Goal: Check status: Check status

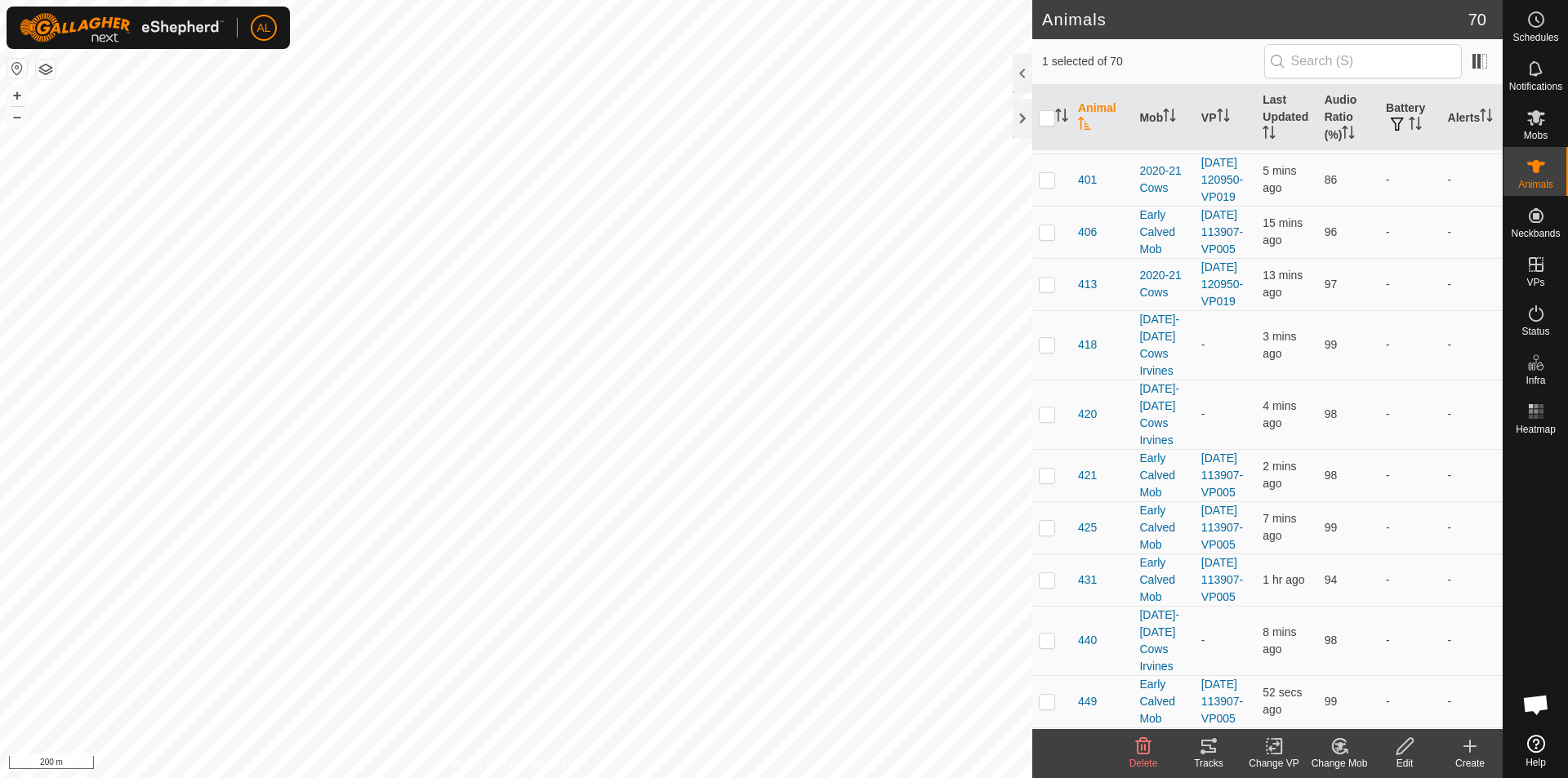
scroll to position [1470, 0]
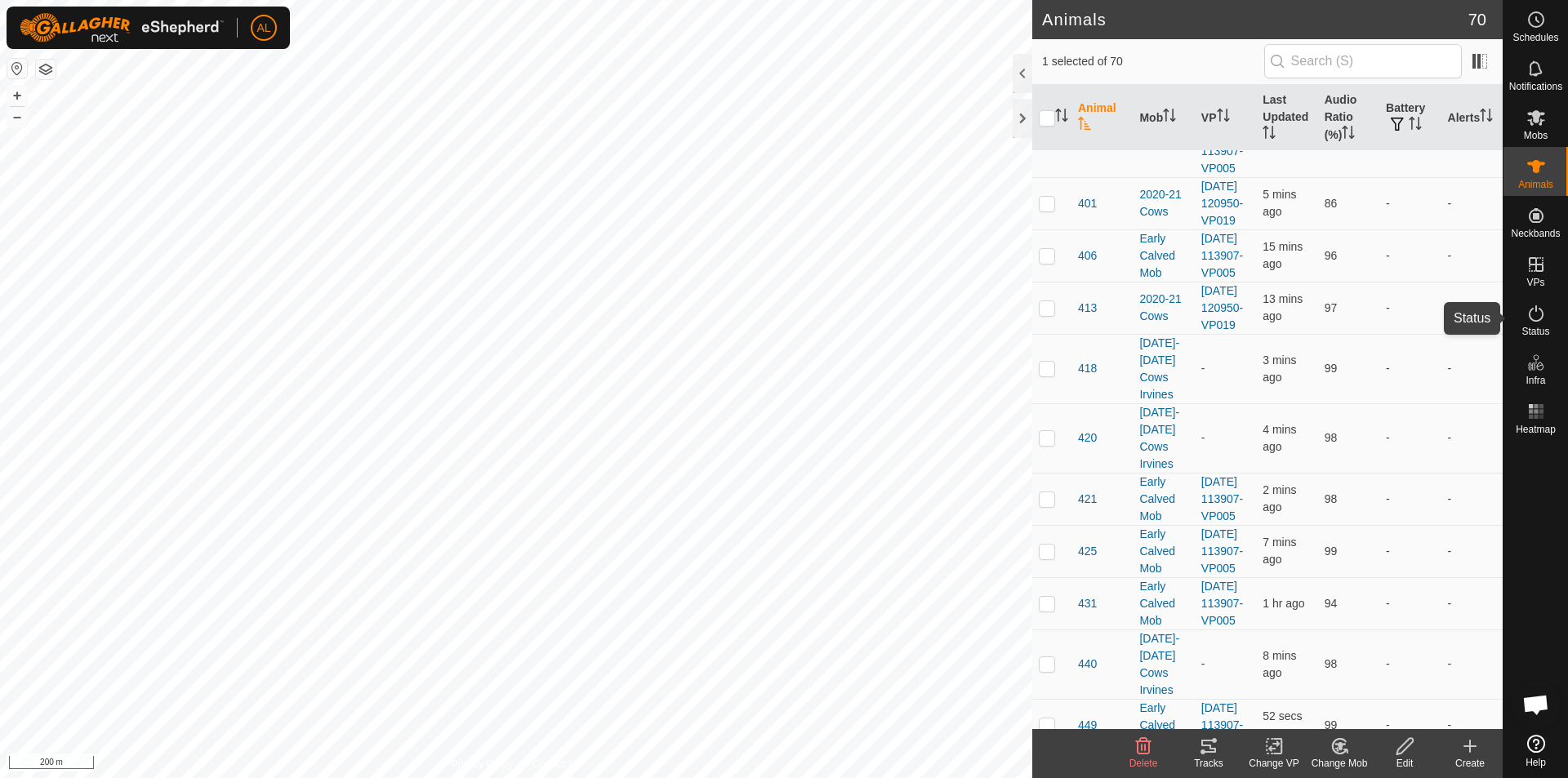
click at [1539, 320] on icon at bounding box center [1535, 313] width 20 height 20
click at [1537, 317] on icon at bounding box center [1535, 313] width 20 height 20
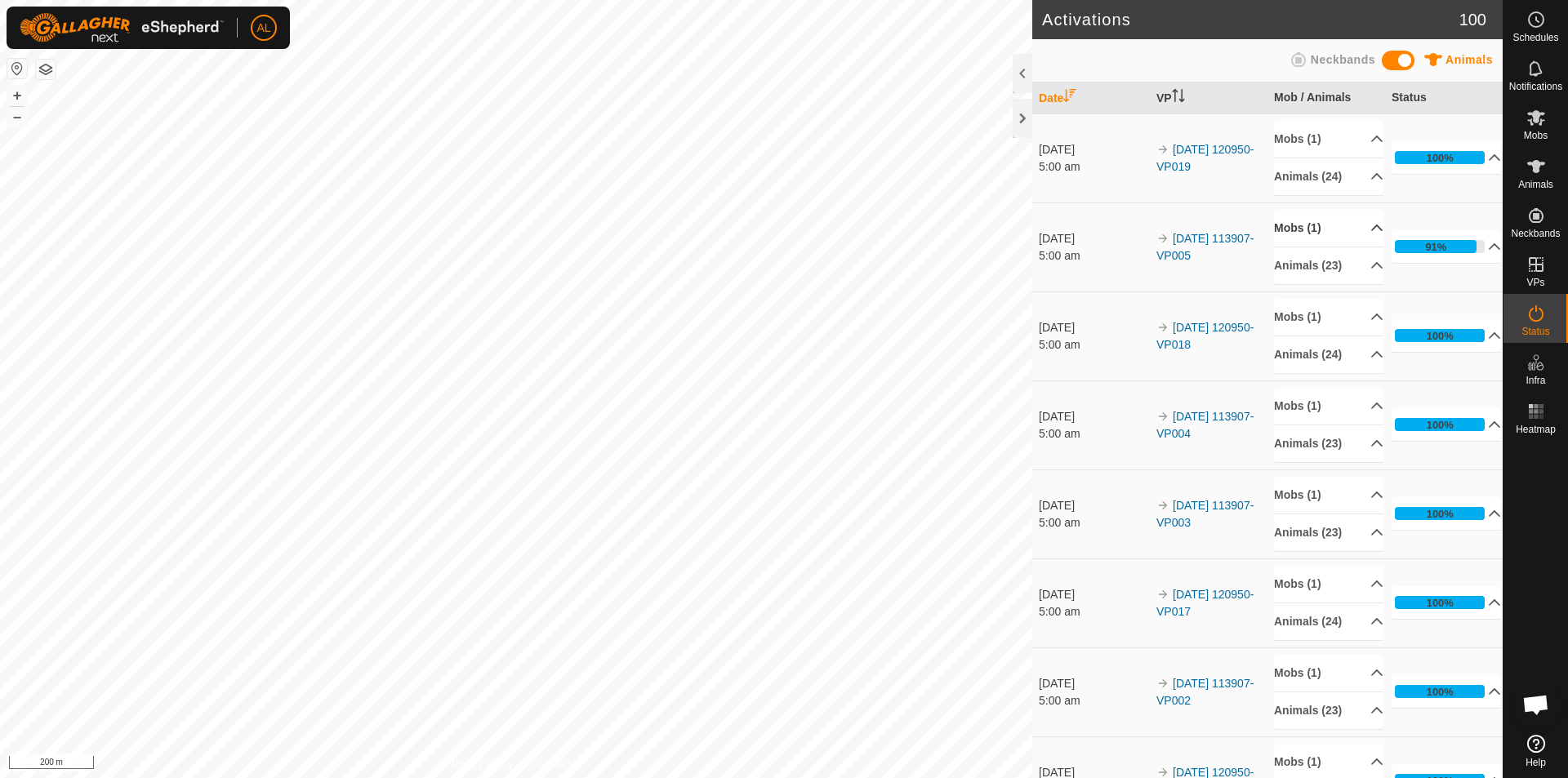
click at [1322, 235] on p-accordion-header "Mobs (1)" at bounding box center [1328, 227] width 109 height 37
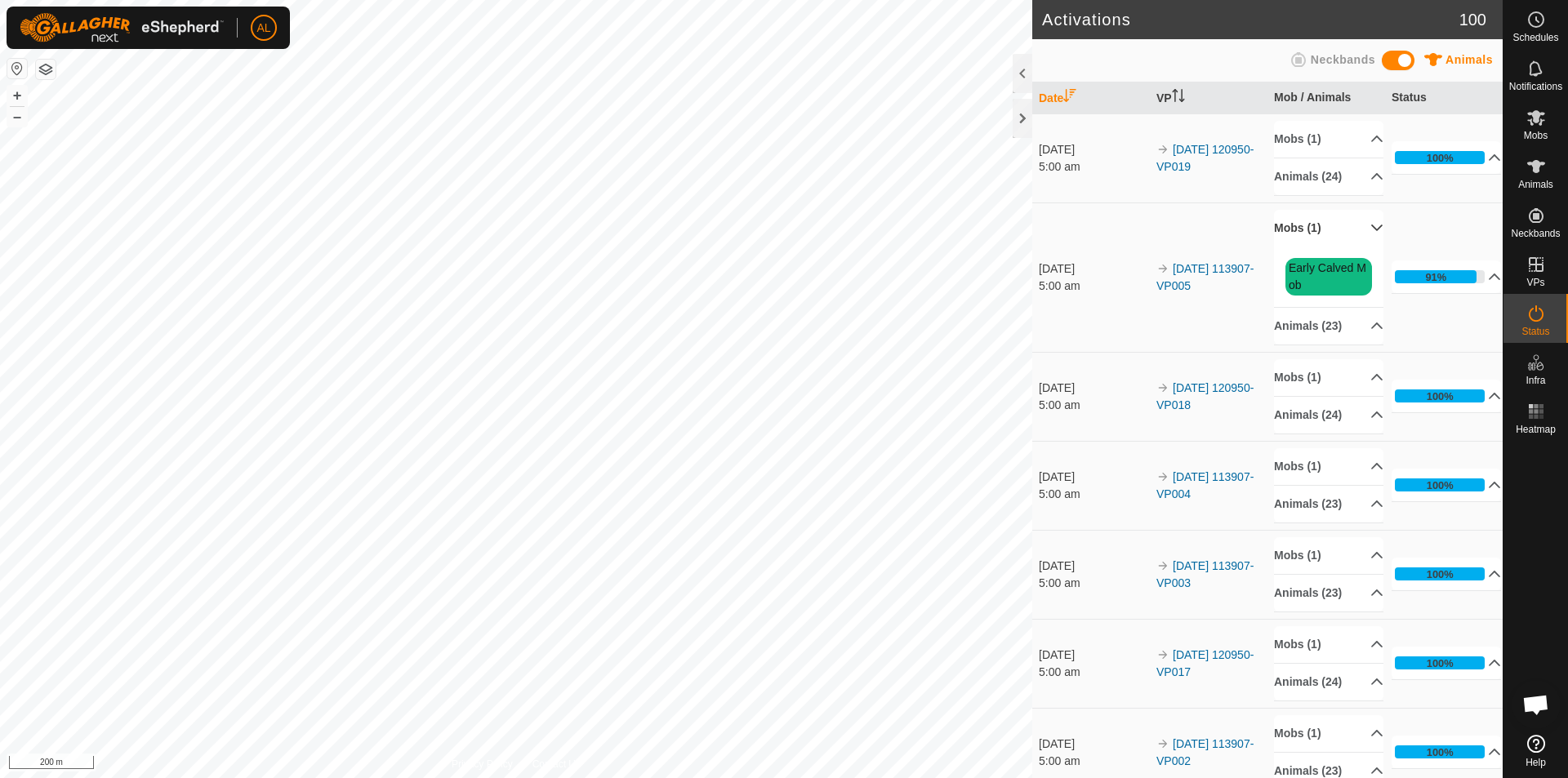
click at [1322, 235] on p-accordion-header "Mobs (1)" at bounding box center [1328, 227] width 109 height 37
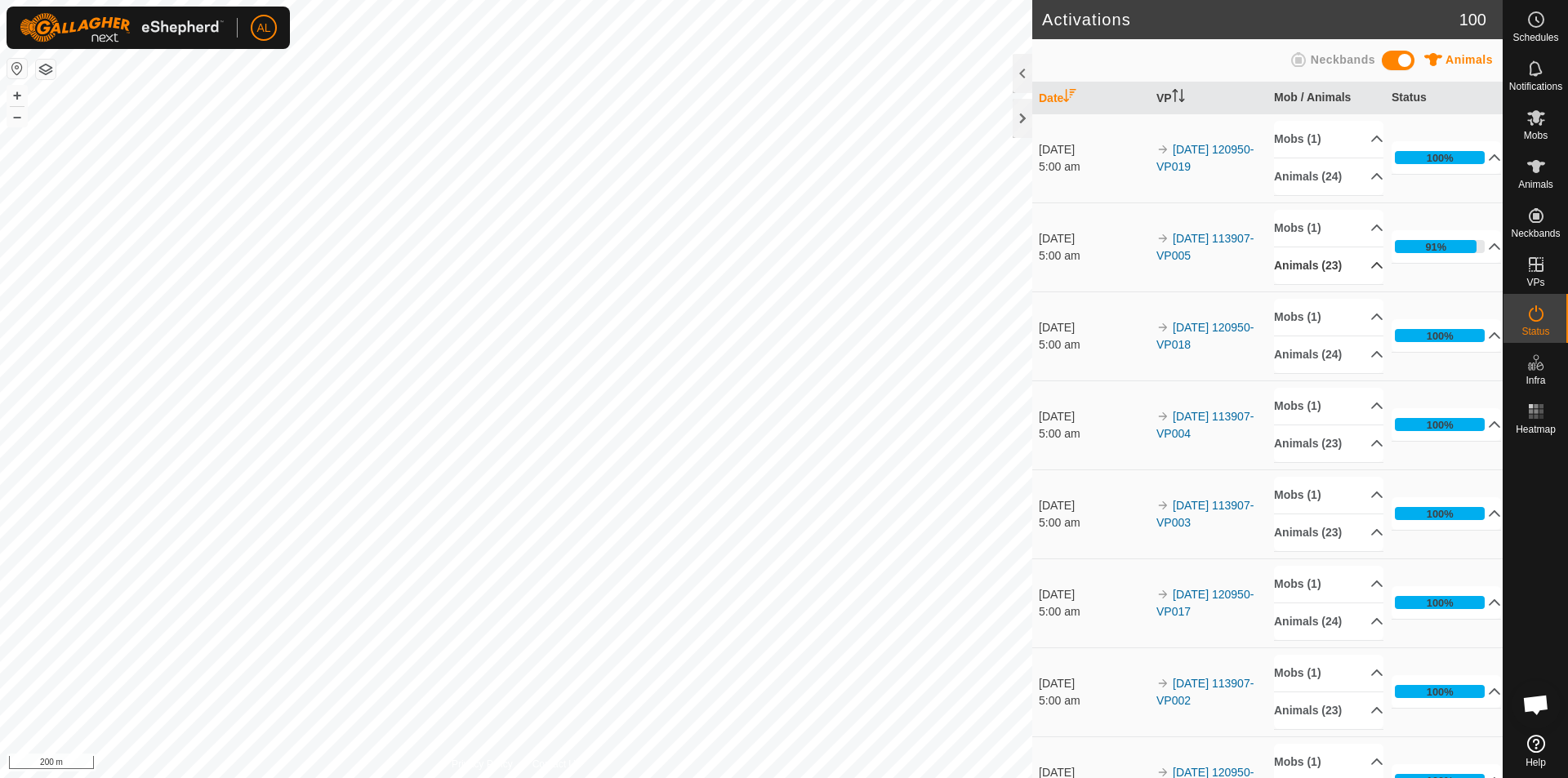
click at [1332, 274] on p-accordion-header "Animals (23)" at bounding box center [1328, 265] width 109 height 37
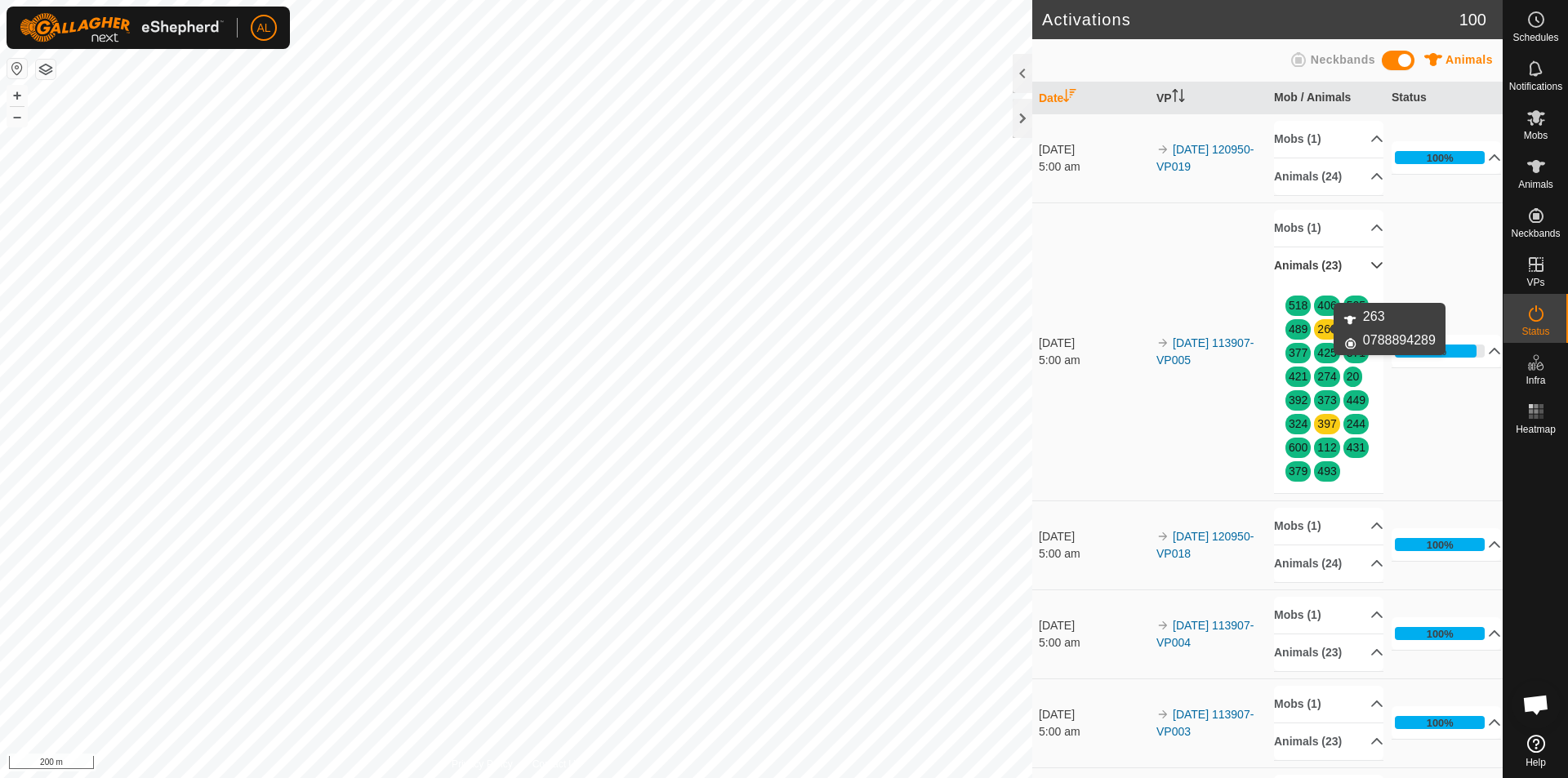
click at [1317, 327] on link "263" at bounding box center [1327, 328] width 19 height 13
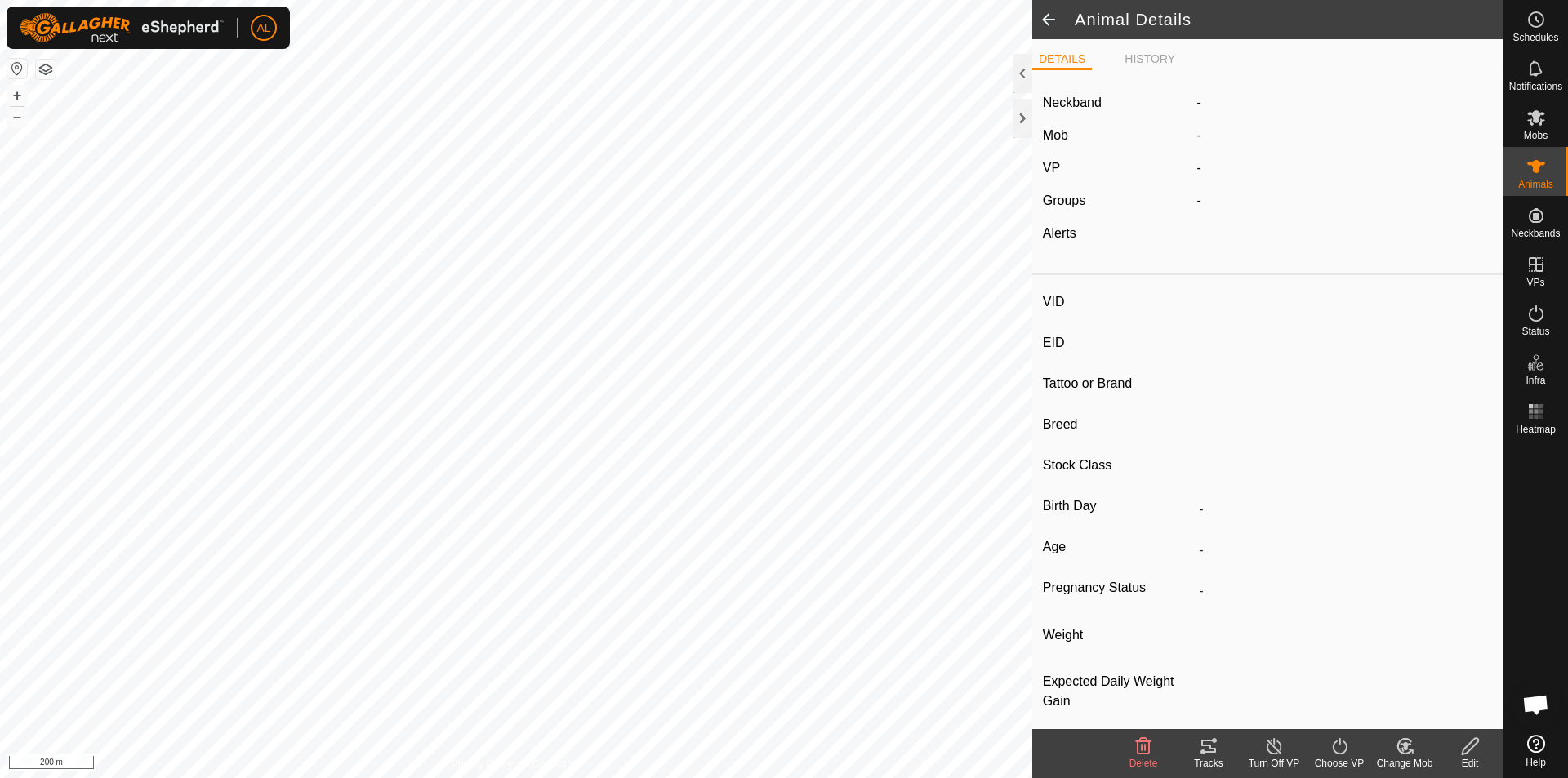
type input "263"
type input "-"
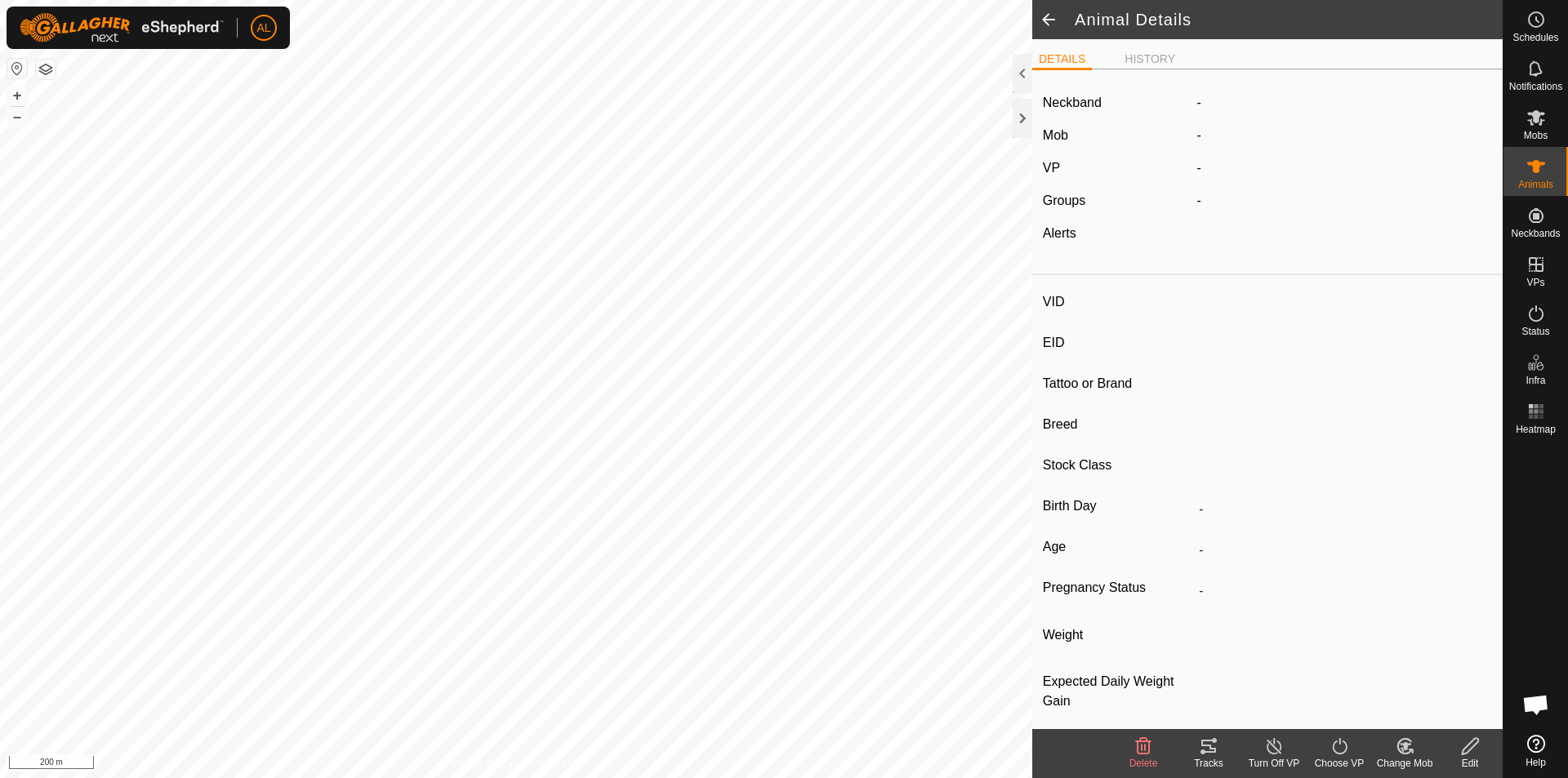
type input "-"
